Goal: Information Seeking & Learning: Find specific fact

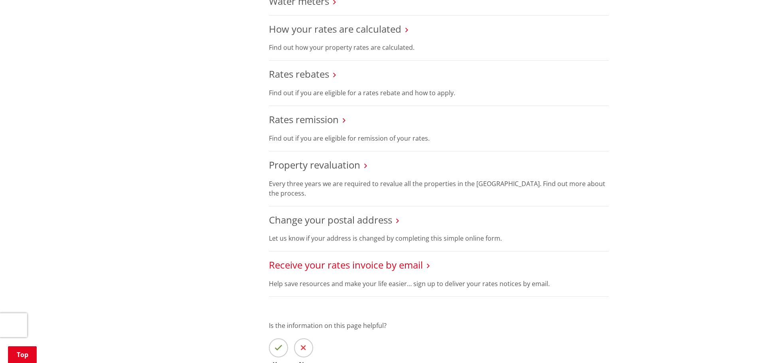
scroll to position [319, 0]
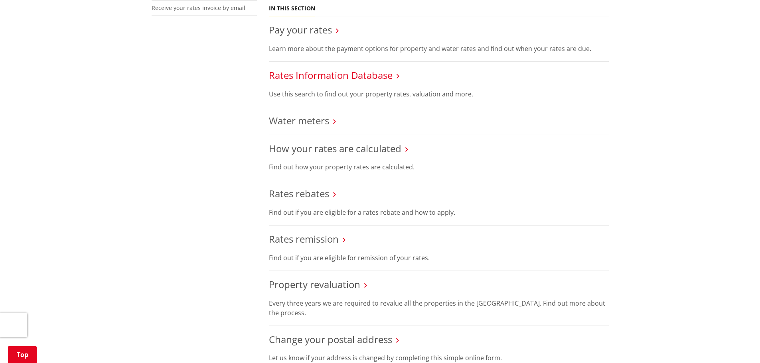
click at [305, 75] on link "Rates Information Database" at bounding box center [331, 75] width 124 height 13
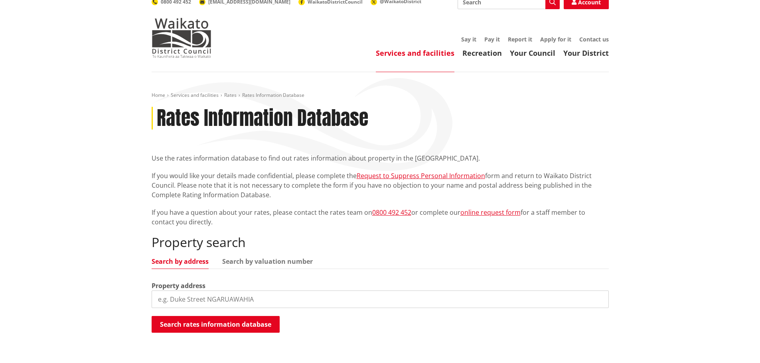
scroll to position [80, 0]
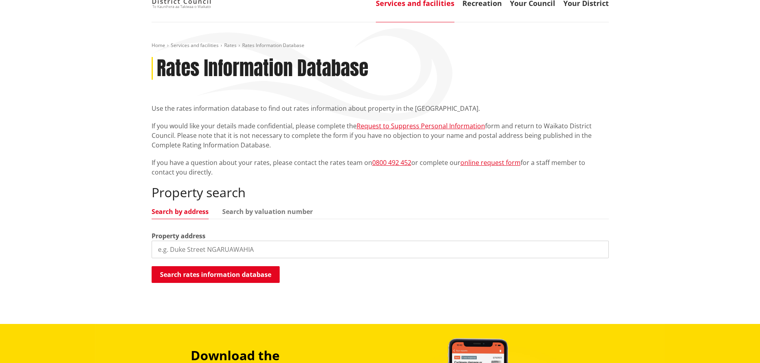
click at [250, 248] on input "search" at bounding box center [380, 250] width 457 height 18
type input "[STREET_ADDRESS]"
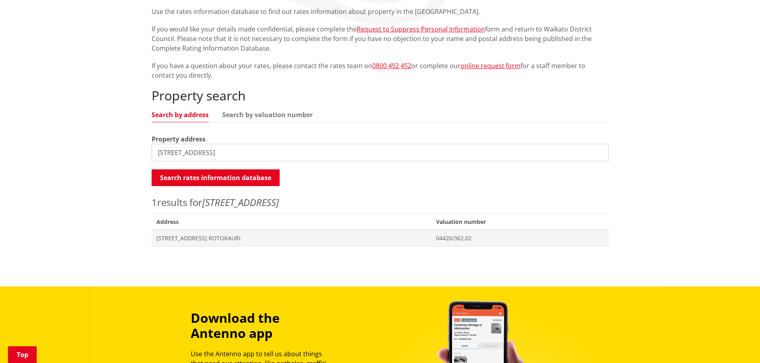
scroll to position [199, 0]
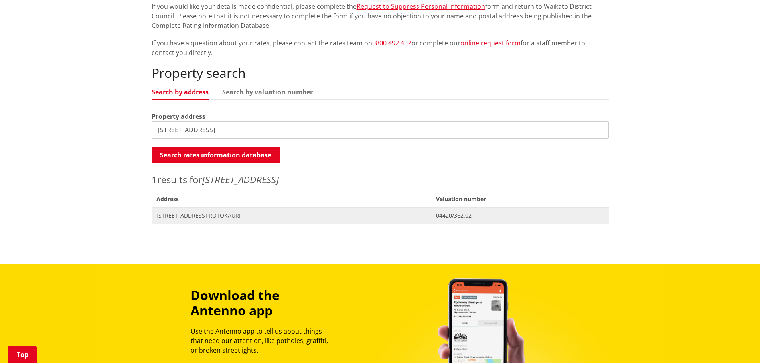
click at [216, 212] on span "[STREET_ADDRESS] ROTOKAURI" at bounding box center [291, 216] width 270 height 8
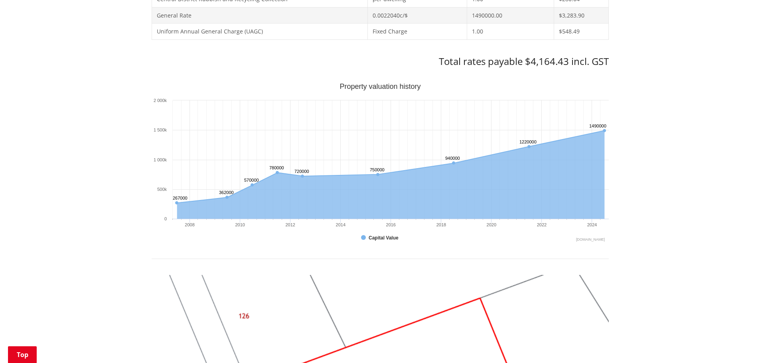
scroll to position [399, 0]
